Goal: Task Accomplishment & Management: Use online tool/utility

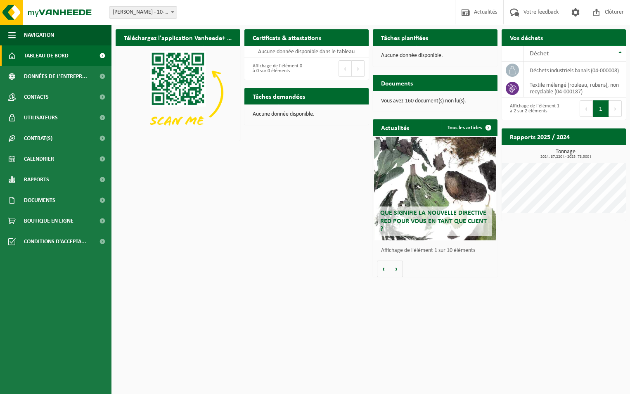
click at [590, 51] on span "Demander un transport" at bounding box center [584, 53] width 54 height 5
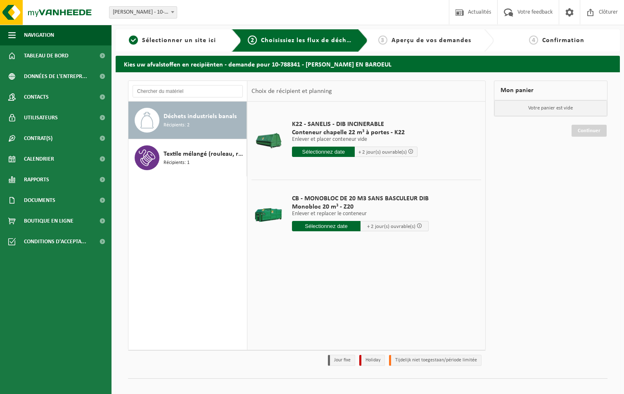
click at [333, 152] on input "text" at bounding box center [323, 152] width 63 height 10
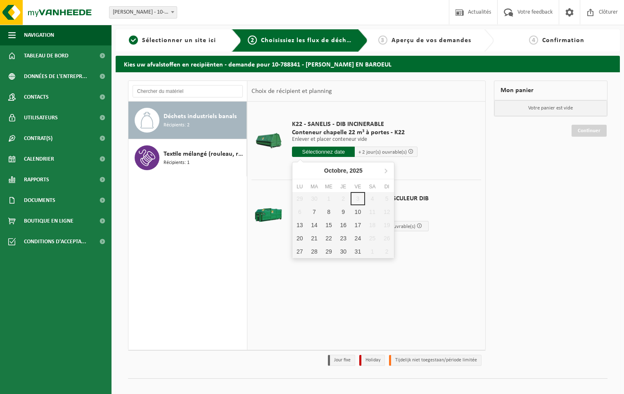
click at [333, 152] on input "text" at bounding box center [323, 152] width 63 height 10
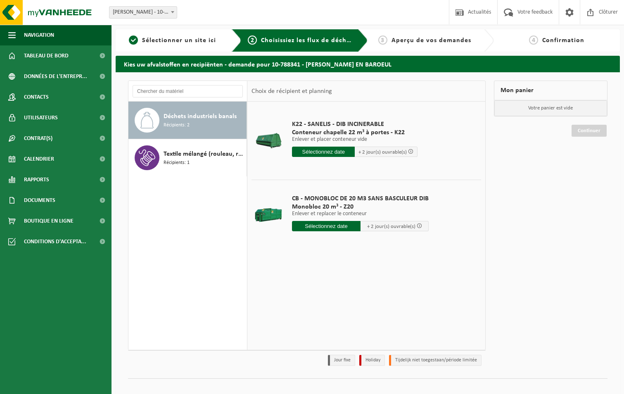
click at [465, 169] on td "K22 - SANELIS - DIB INCINERABLE Conteneur chapelle 22 m³ à portes - K22 Enlever…" at bounding box center [383, 141] width 195 height 70
click at [183, 161] on span "Récipients: 1" at bounding box center [177, 163] width 26 height 8
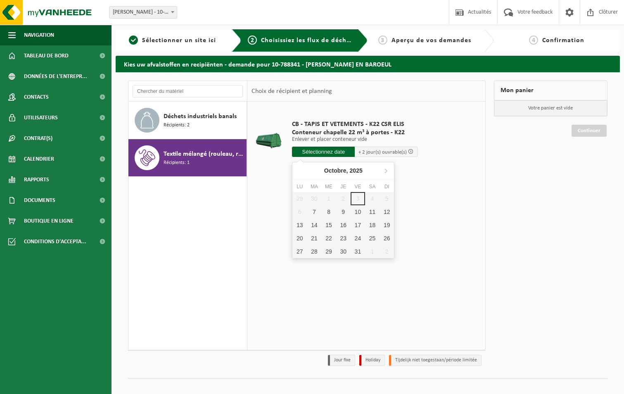
click at [332, 150] on input "text" at bounding box center [323, 152] width 63 height 10
click at [356, 200] on div "29 30 1 2 3 4 5 6 7 8 9 10 11 12 13 14 15 16 17 18 19 20 21 22 23 24 25 26 27 2…" at bounding box center [343, 225] width 102 height 66
click at [318, 214] on div "7" at bounding box center [314, 211] width 14 height 13
type input "à partir de 2025-10-07"
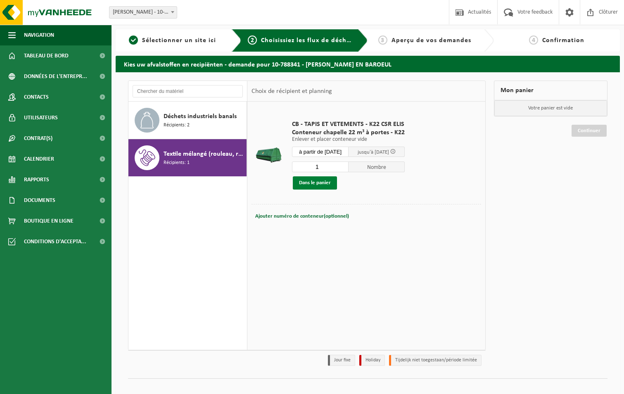
click at [312, 185] on button "Dans le panier" at bounding box center [315, 182] width 44 height 13
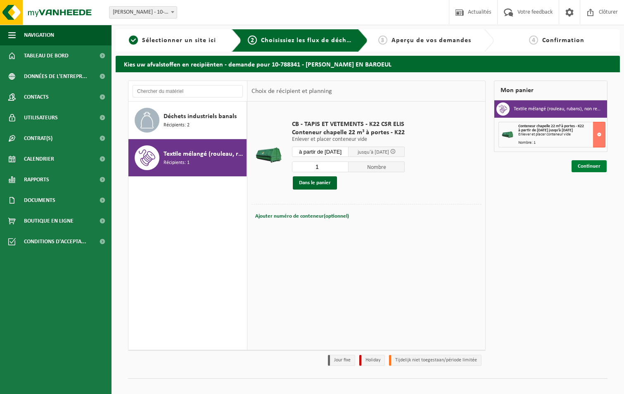
click at [593, 168] on link "Continuer" at bounding box center [589, 166] width 35 height 12
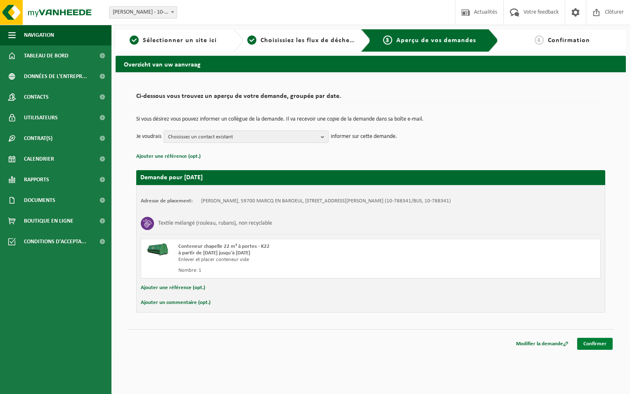
click at [597, 343] on link "Confirmer" at bounding box center [596, 344] width 36 height 12
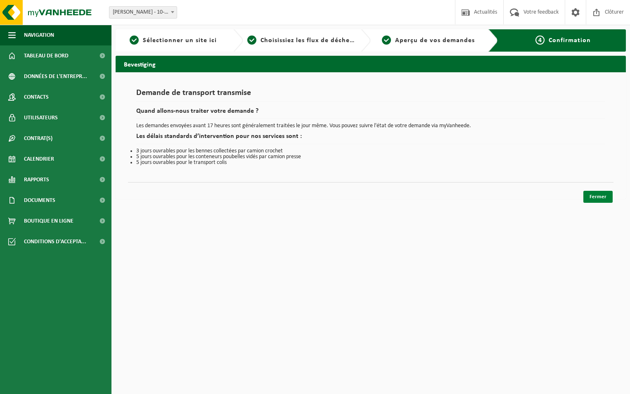
click at [595, 197] on link "Fermer" at bounding box center [598, 197] width 29 height 12
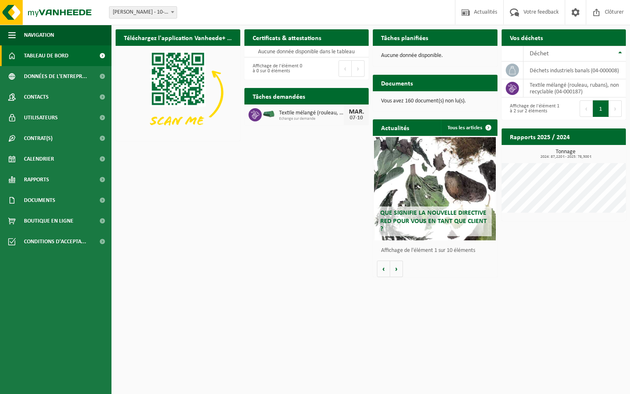
click at [542, 139] on h2 "Rapports 2025 / 2024" at bounding box center [540, 136] width 76 height 16
click at [559, 140] on h2 "Rapports 2025 / 2024" at bounding box center [540, 136] width 76 height 16
click at [76, 142] on link "Contrat(s)" at bounding box center [56, 138] width 112 height 21
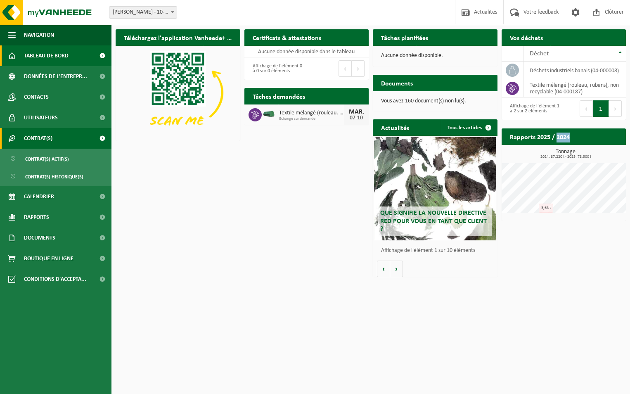
click at [76, 142] on link "Contrat(s)" at bounding box center [56, 138] width 112 height 21
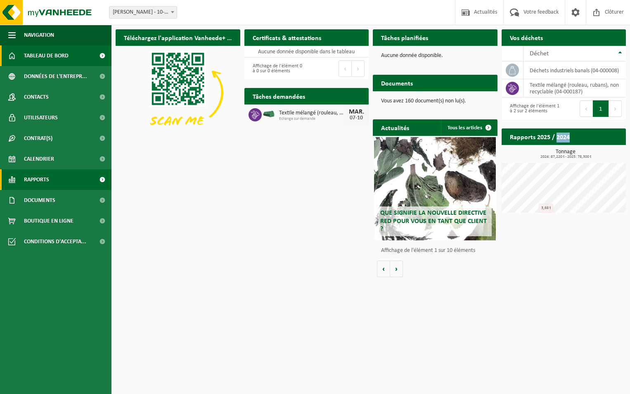
click at [59, 176] on link "Rapports" at bounding box center [56, 179] width 112 height 21
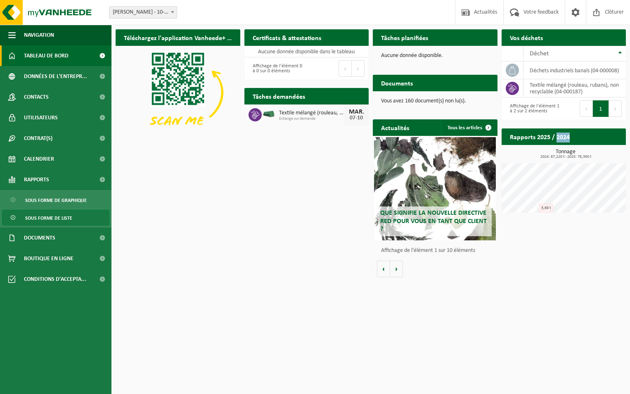
click at [58, 220] on span "Sous forme de liste" at bounding box center [48, 218] width 47 height 16
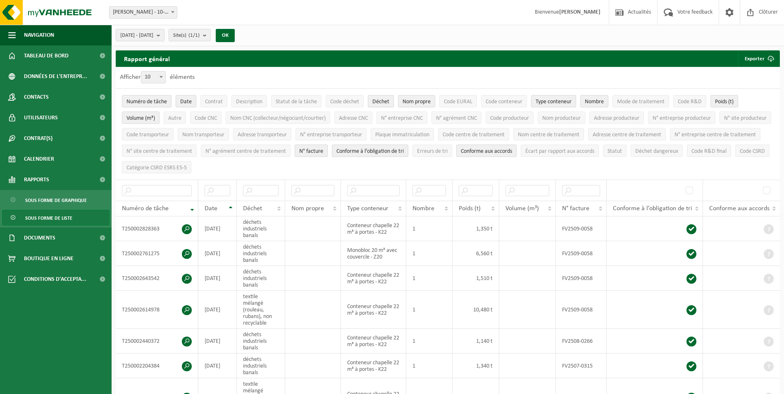
click at [45, 216] on span "Sous forme de liste" at bounding box center [48, 218] width 47 height 16
click at [58, 202] on span "Sous forme de graphique" at bounding box center [56, 201] width 62 height 16
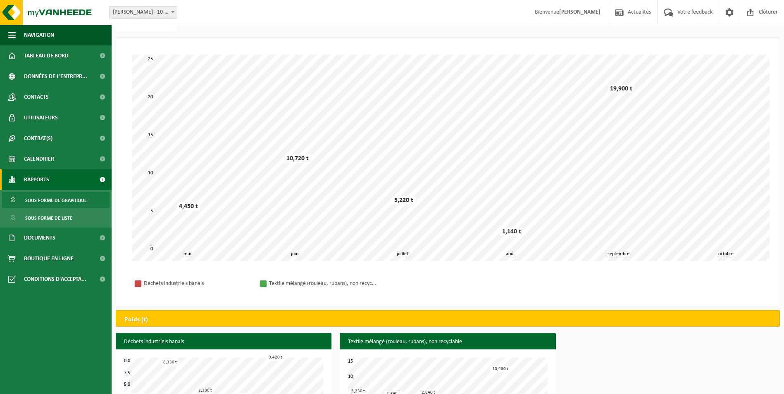
scroll to position [76, 0]
